Goal: Task Accomplishment & Management: Complete application form

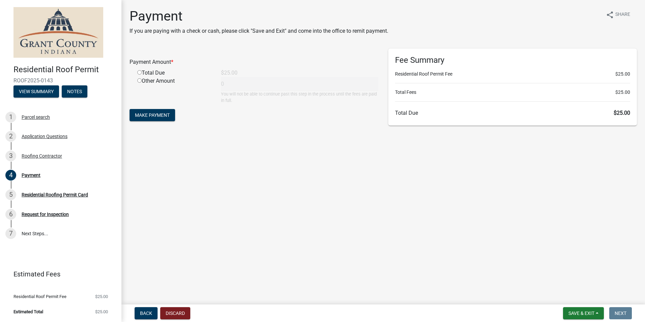
click at [139, 74] on input "radio" at bounding box center [139, 72] width 4 height 4
radio input "true"
type input "25"
click at [154, 115] on span "Make Payment" at bounding box center [152, 114] width 35 height 5
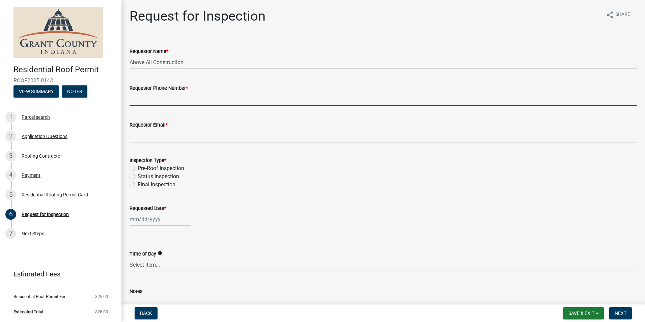
click at [142, 102] on input "Requestor Phone Number *" at bounding box center [383, 99] width 507 height 14
type input "765-573-5982"
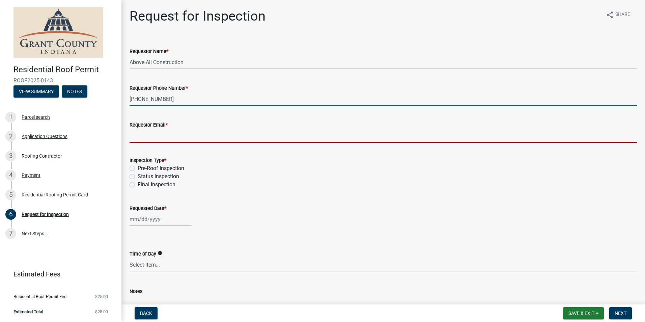
type input "admin@aboveallconstruction.org"
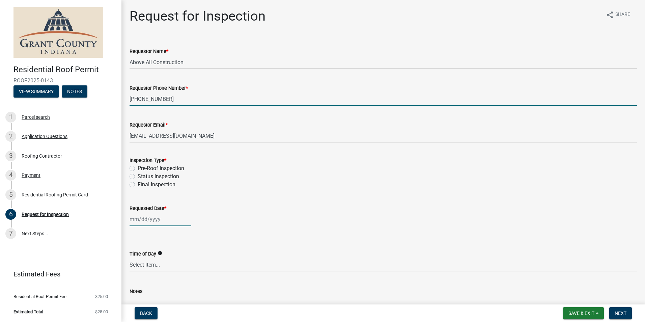
type input "08/15/2025"
select select "9"
select select "2025"
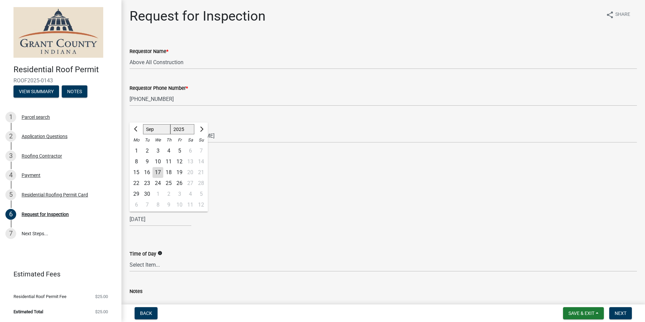
click at [179, 172] on div "19" at bounding box center [179, 172] width 11 height 11
type input "09/19/2025"
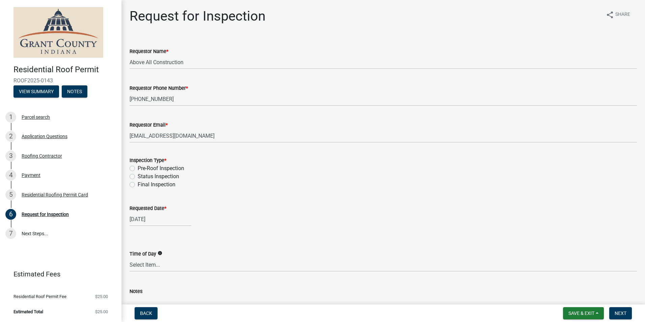
click at [138, 169] on label "Pre-Roof Inspection" at bounding box center [161, 168] width 47 height 8
click at [138, 169] on input "Pre-Roof Inspection" at bounding box center [140, 166] width 4 height 4
radio input "true"
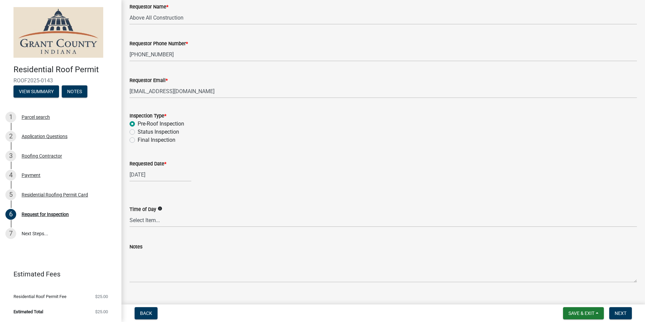
scroll to position [57, 0]
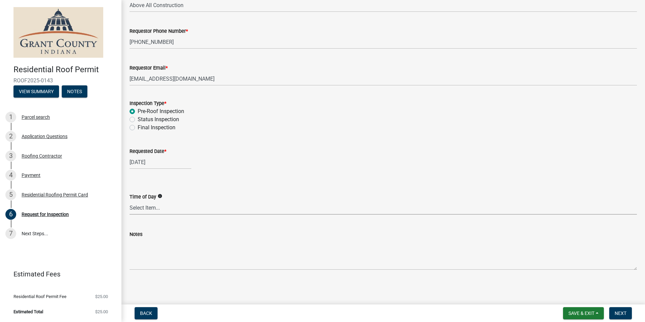
click at [162, 204] on select "Select Item... AM PM Anytime" at bounding box center [383, 208] width 507 height 14
click at [130, 201] on select "Select Item... AM PM Anytime" at bounding box center [383, 208] width 507 height 14
select select "b295104e-8323-4e41-b57e-5e62d3e6ae0f"
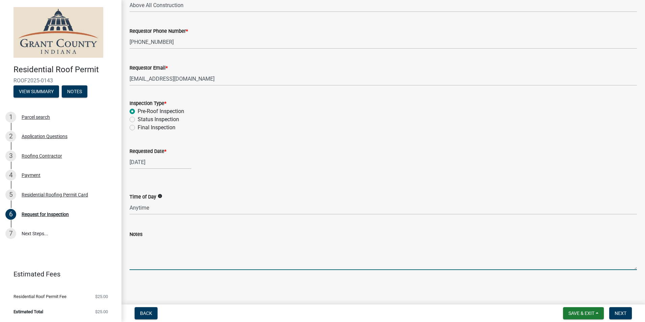
click at [141, 260] on textarea "Notes" at bounding box center [383, 254] width 507 height 32
type textarea "Only doing the flat roof portion of the property"
click at [617, 313] on span "Next" at bounding box center [621, 312] width 12 height 5
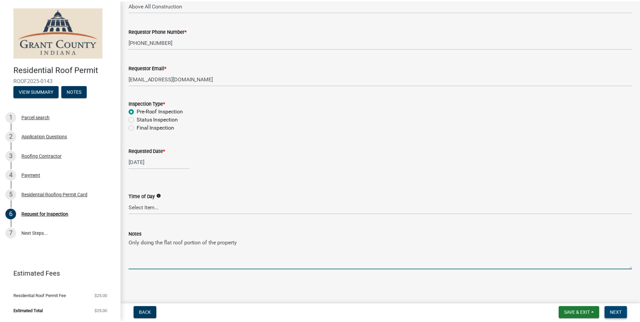
scroll to position [0, 0]
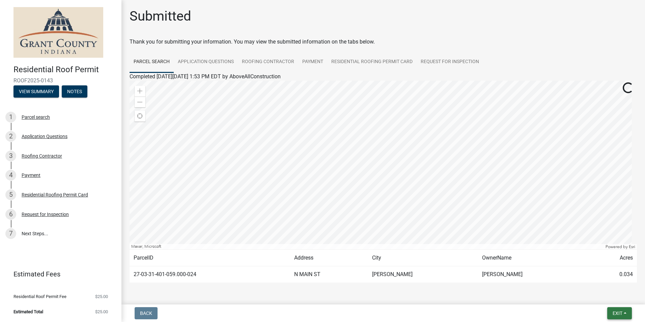
click at [617, 313] on span "Exit" at bounding box center [618, 312] width 10 height 5
click at [609, 295] on button "Save & Exit" at bounding box center [605, 295] width 54 height 16
